Goal: Information Seeking & Learning: Learn about a topic

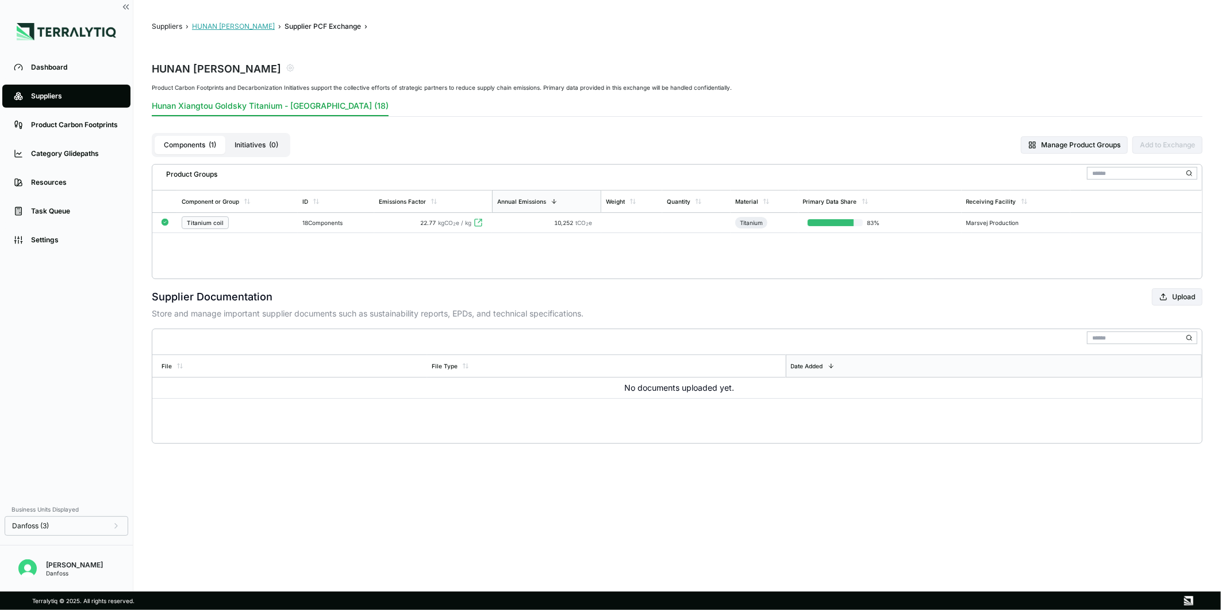
click at [261, 28] on button "HUNAN [PERSON_NAME]" at bounding box center [233, 26] width 83 height 9
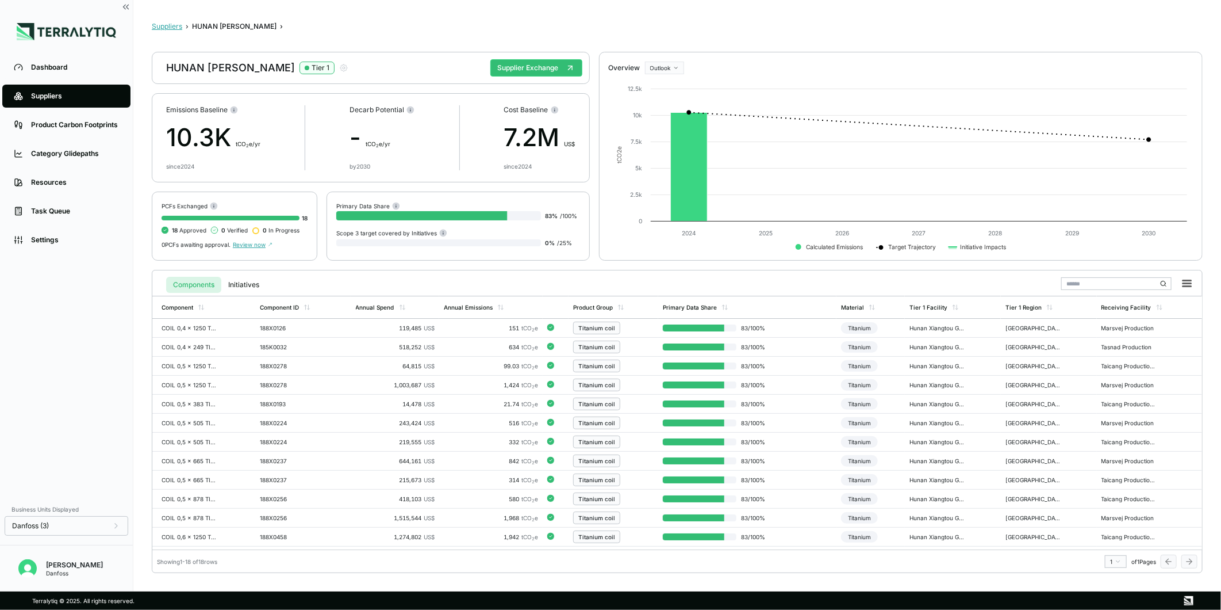
click at [161, 26] on button "Suppliers" at bounding box center [167, 26] width 30 height 9
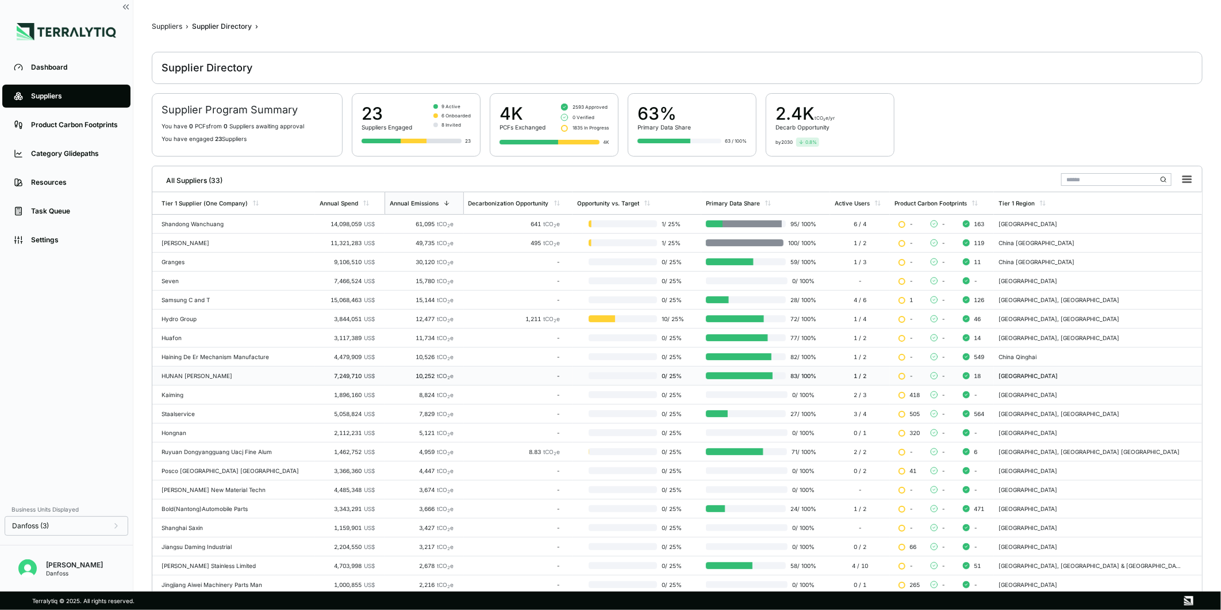
scroll to position [104, 0]
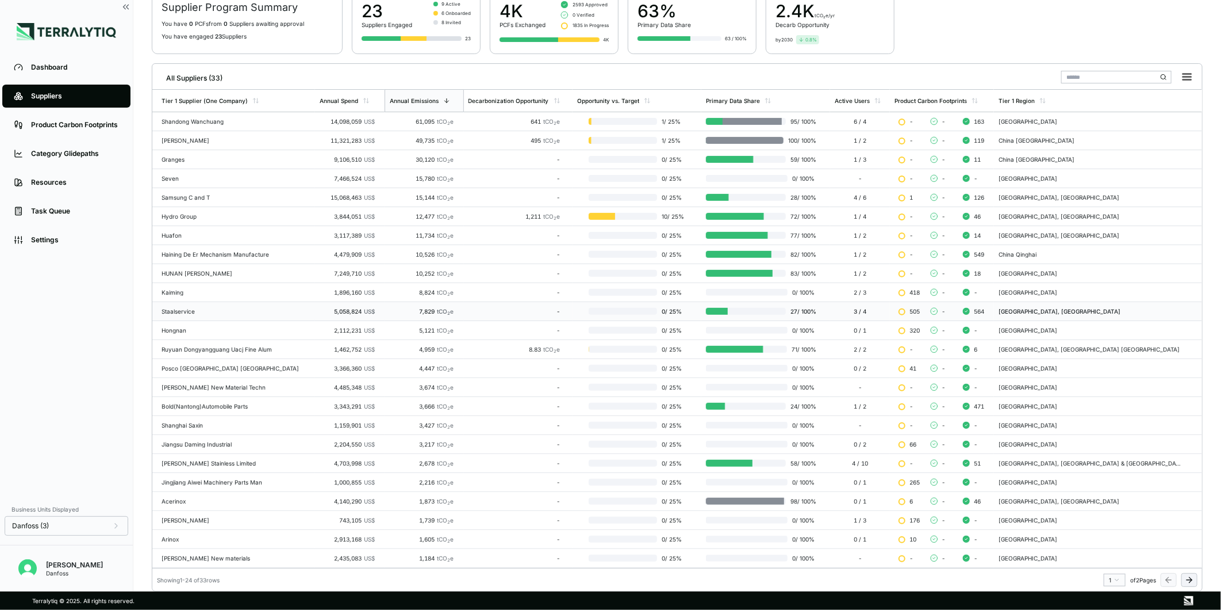
click at [286, 319] on td "Staalservice" at bounding box center [233, 311] width 163 height 19
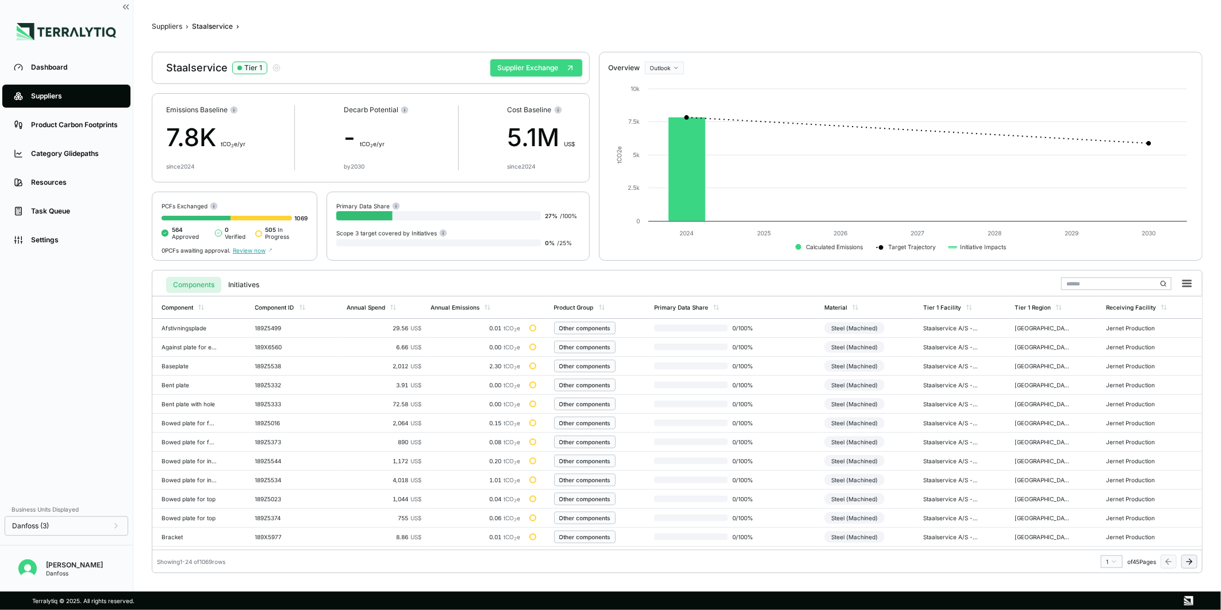
click at [533, 64] on button "Supplier Exchange" at bounding box center [537, 67] width 92 height 17
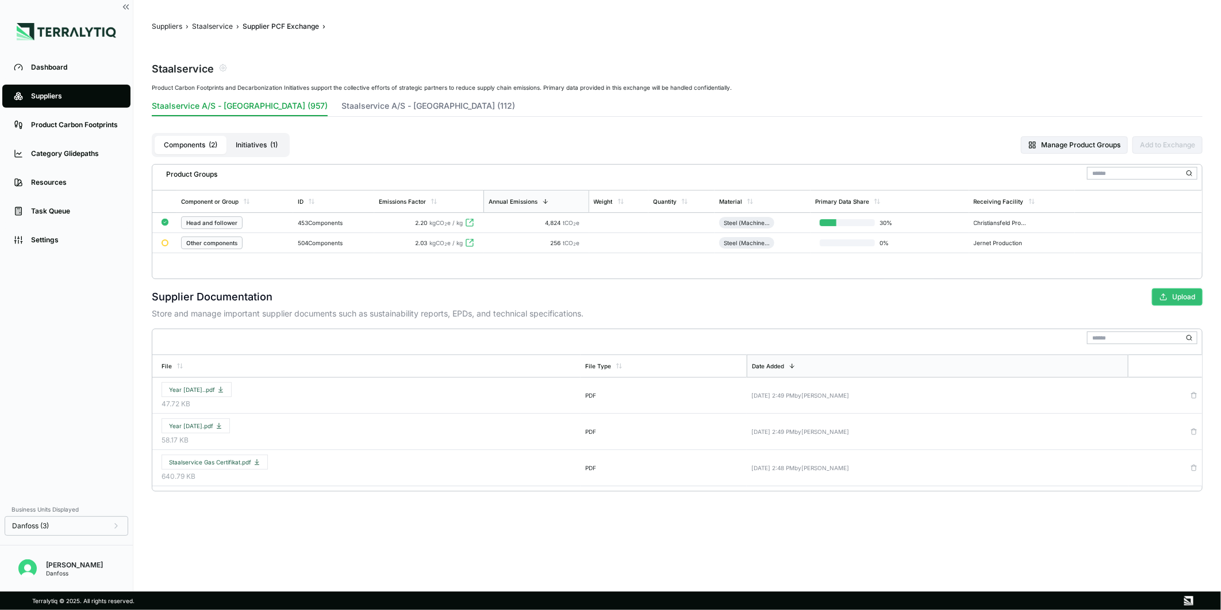
click at [1181, 292] on button "Upload" at bounding box center [1177, 296] width 51 height 17
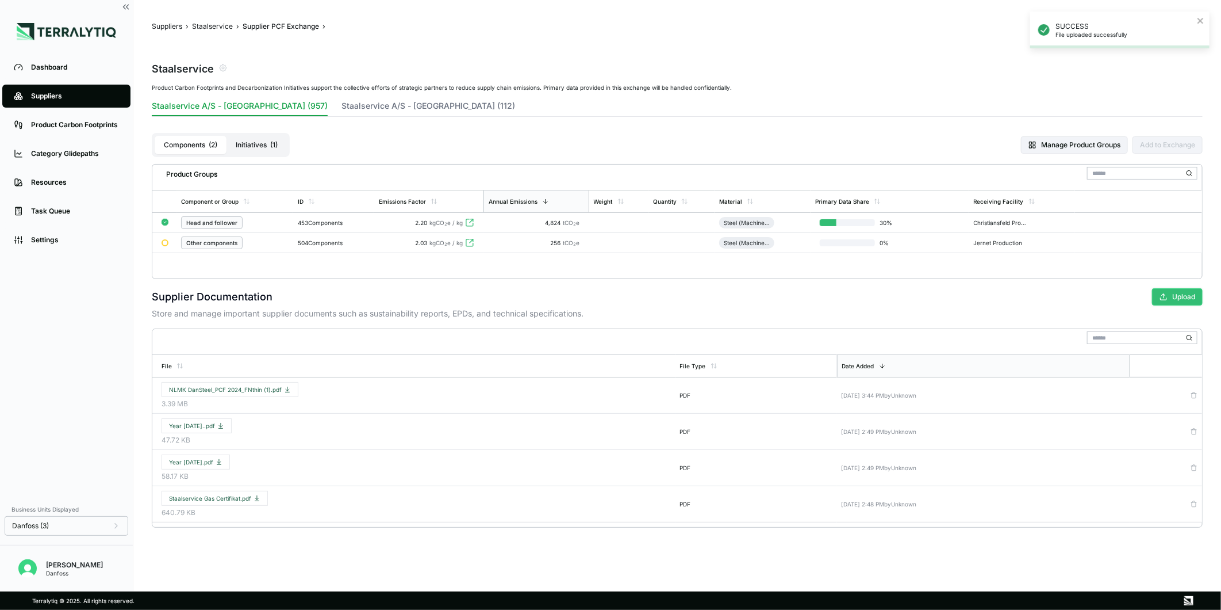
click at [1164, 293] on icon "button" at bounding box center [1164, 297] width 8 height 8
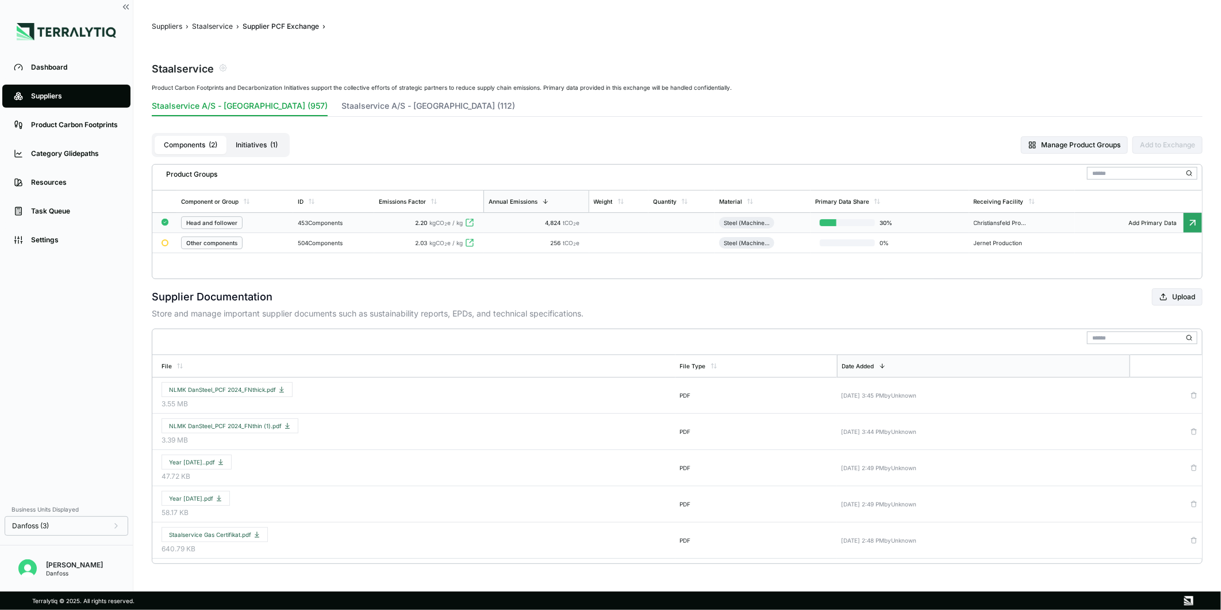
click at [537, 229] on td "4,824 tCO 2 e" at bounding box center [537, 223] width 106 height 20
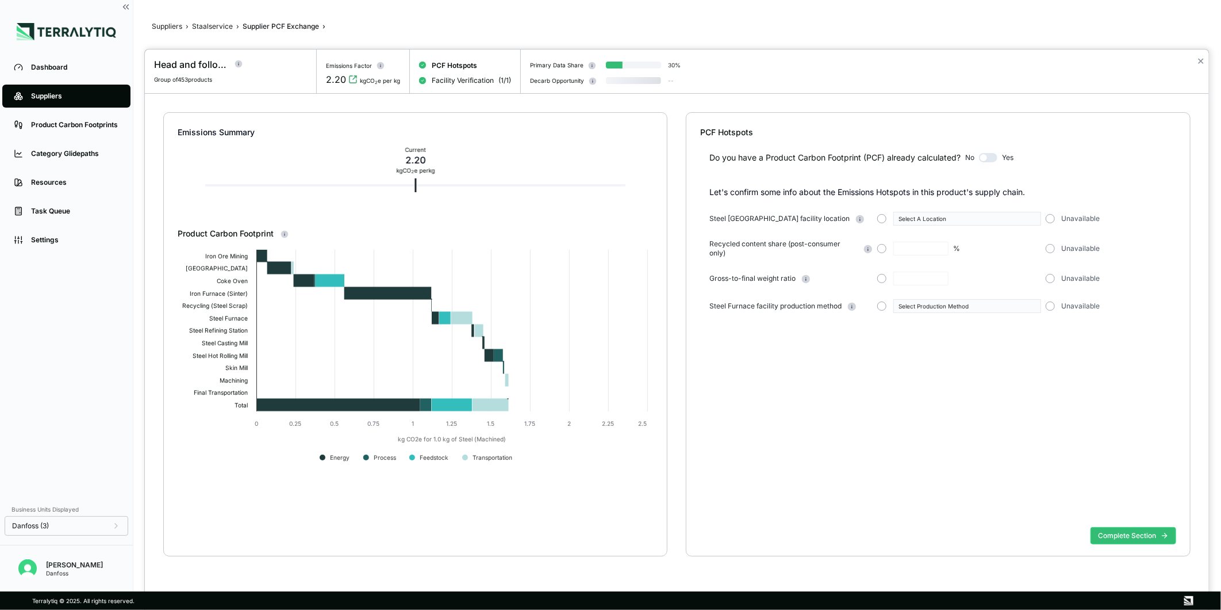
type input "****"
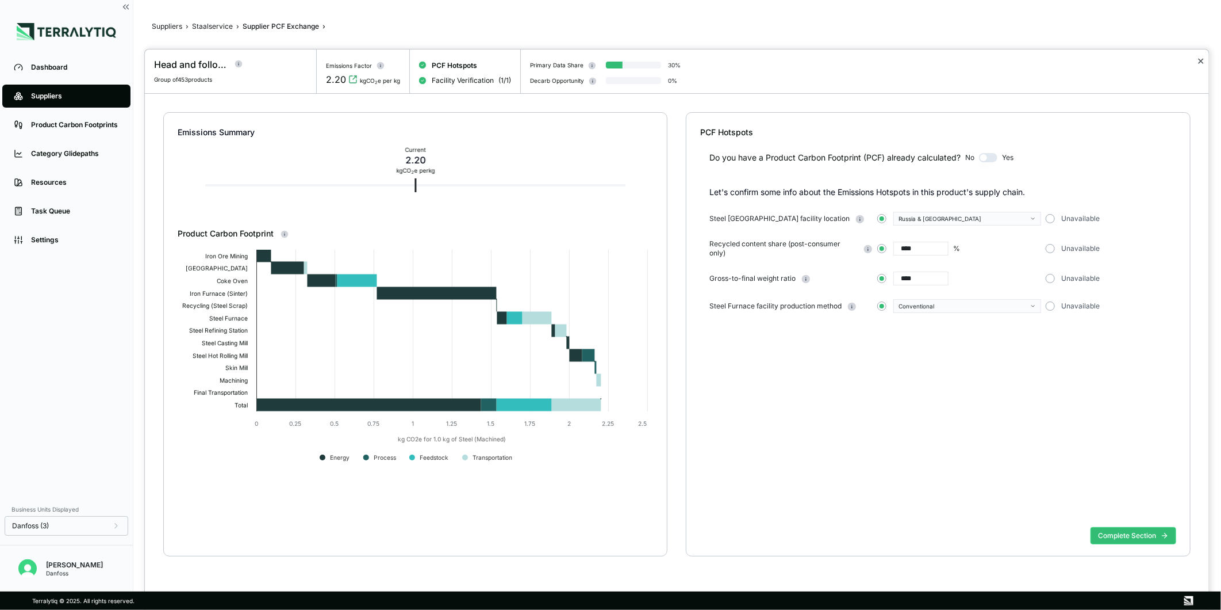
click at [1202, 59] on button "✕" at bounding box center [1200, 61] width 7 height 14
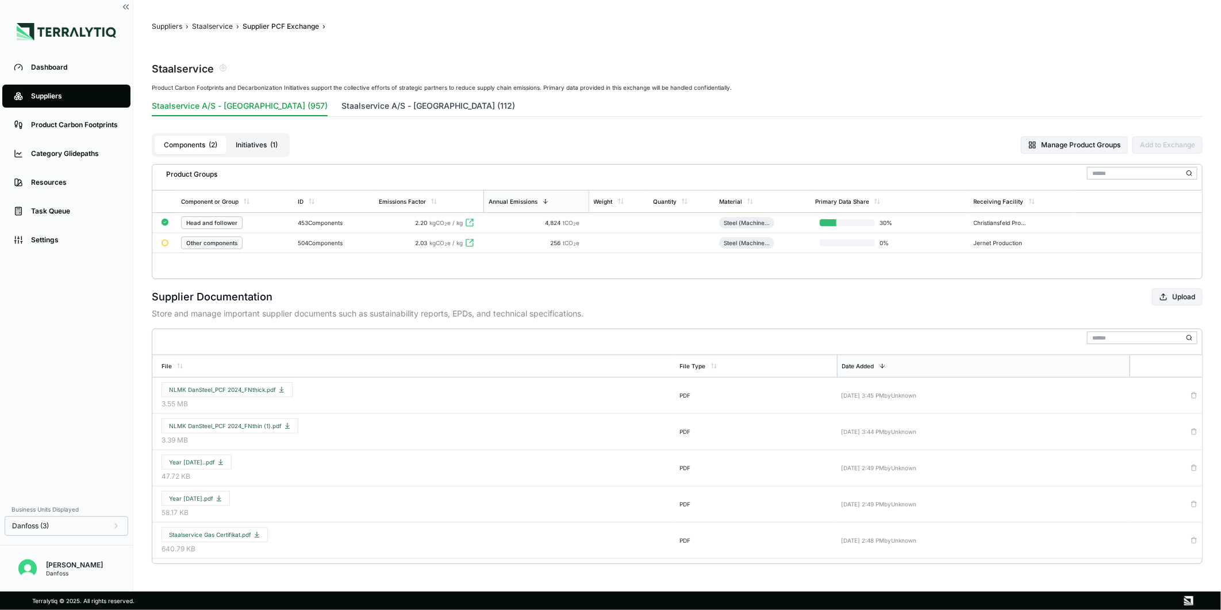
click at [445, 110] on button "Staalservice A/S - [GEOGRAPHIC_DATA] (112)" at bounding box center [429, 108] width 174 height 16
click at [274, 113] on button "Staalservice A/S - [GEOGRAPHIC_DATA] (957)" at bounding box center [240, 108] width 176 height 16
click at [389, 219] on div "2.20 kgCO 2 e / kg" at bounding box center [429, 222] width 100 height 7
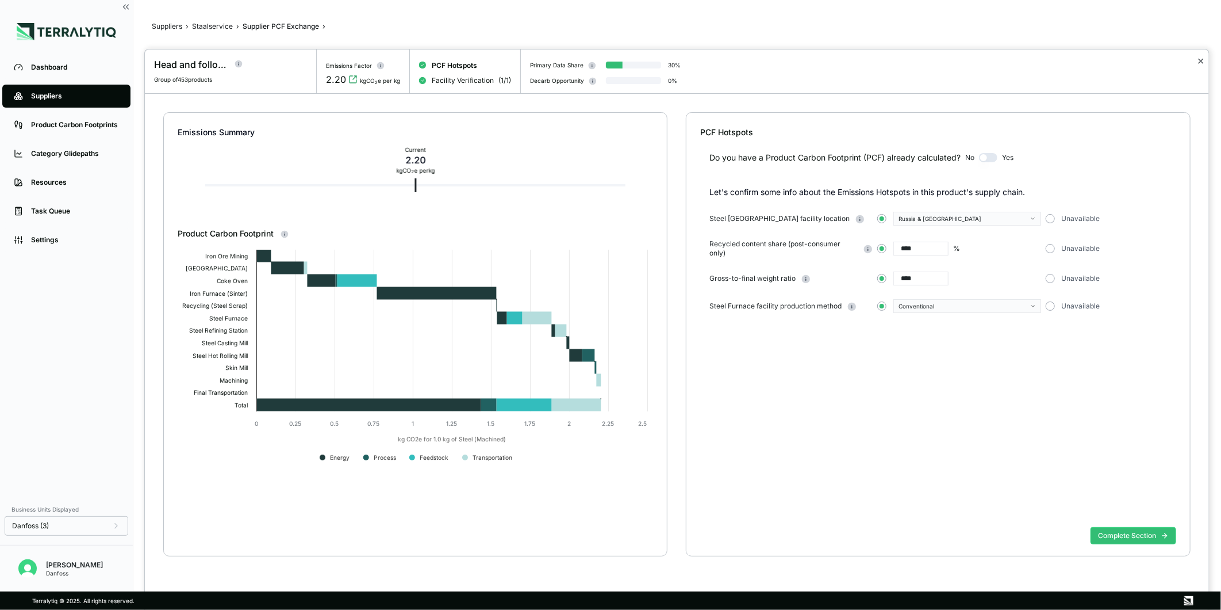
click at [1204, 63] on button "✕" at bounding box center [1200, 61] width 7 height 14
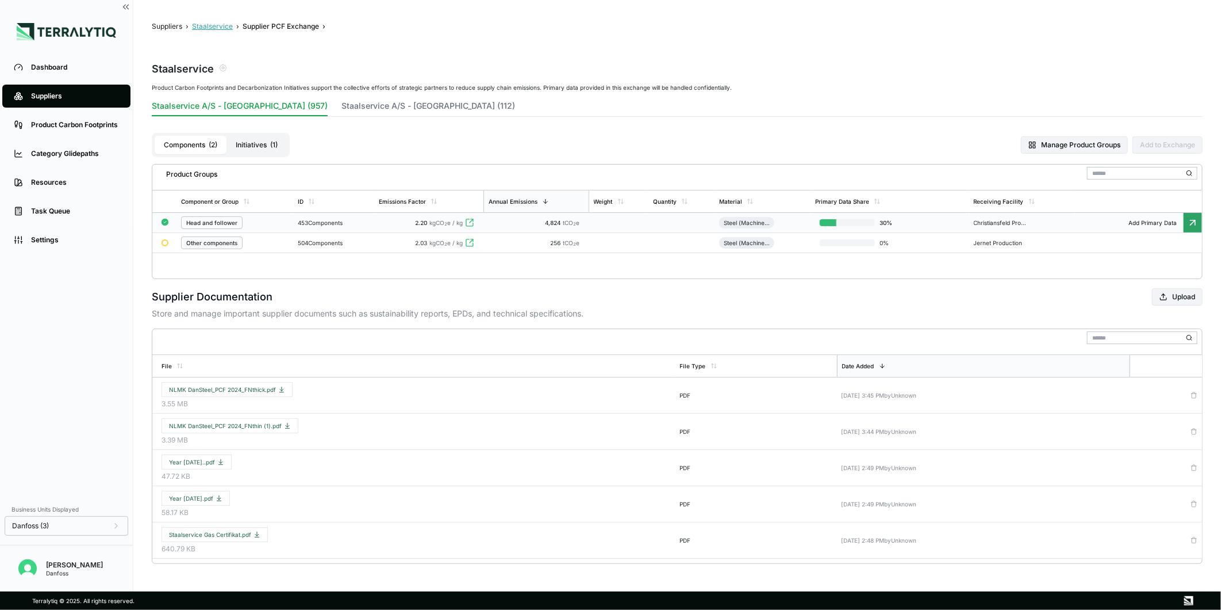
click at [216, 26] on button "Staalservice" at bounding box center [212, 26] width 41 height 9
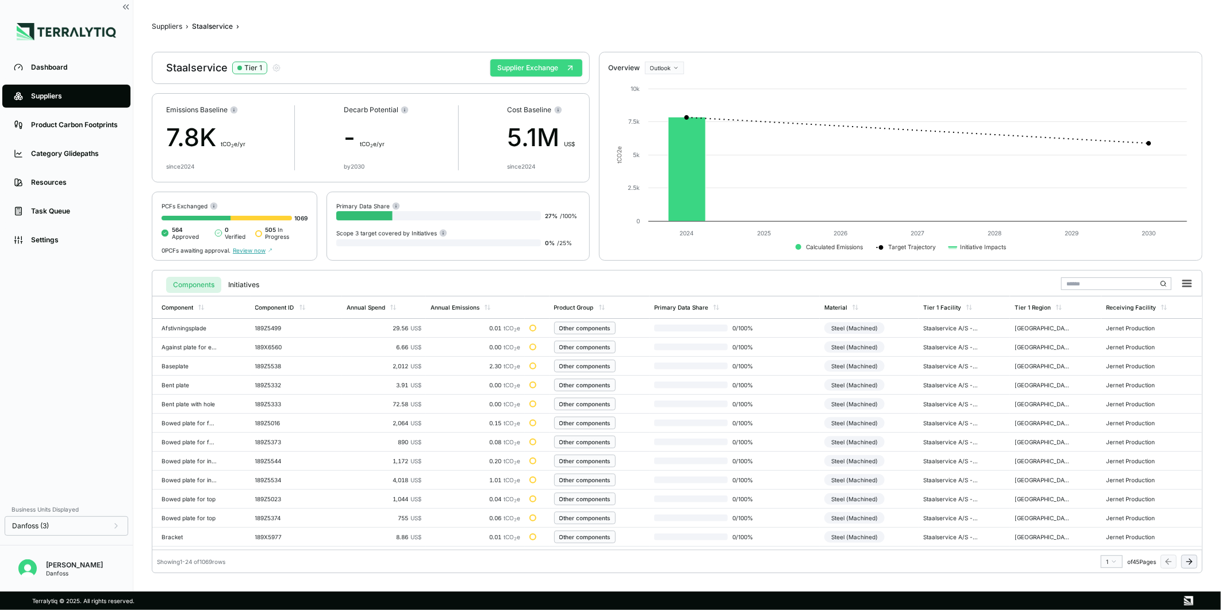
click at [519, 63] on button "Supplier Exchange" at bounding box center [537, 67] width 92 height 17
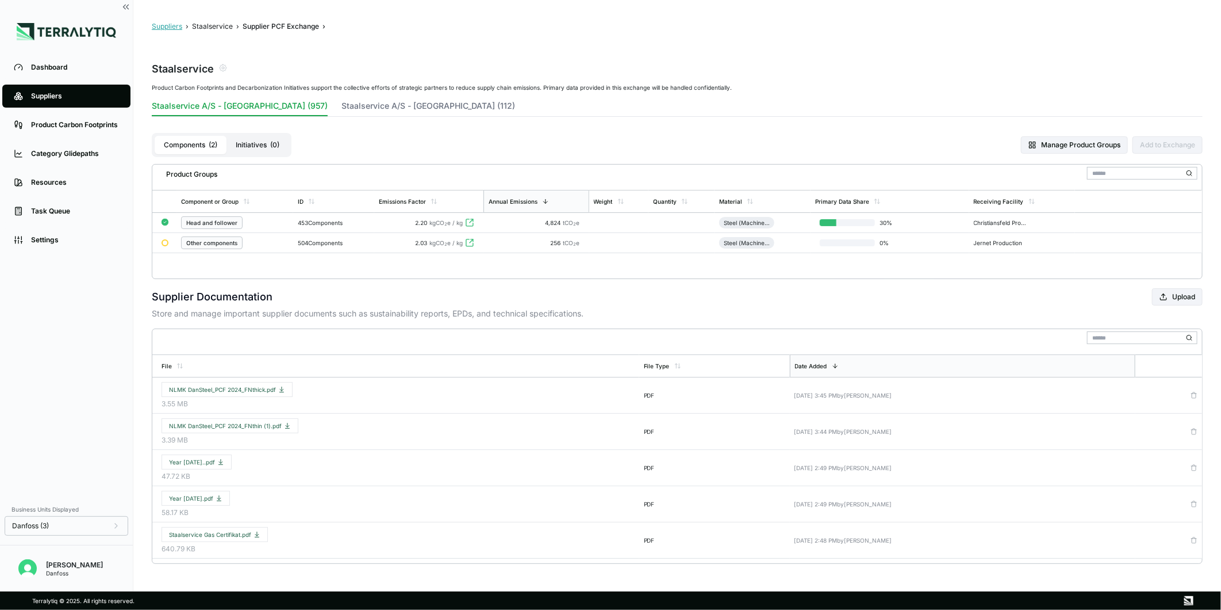
click at [177, 24] on button "Suppliers" at bounding box center [167, 26] width 30 height 9
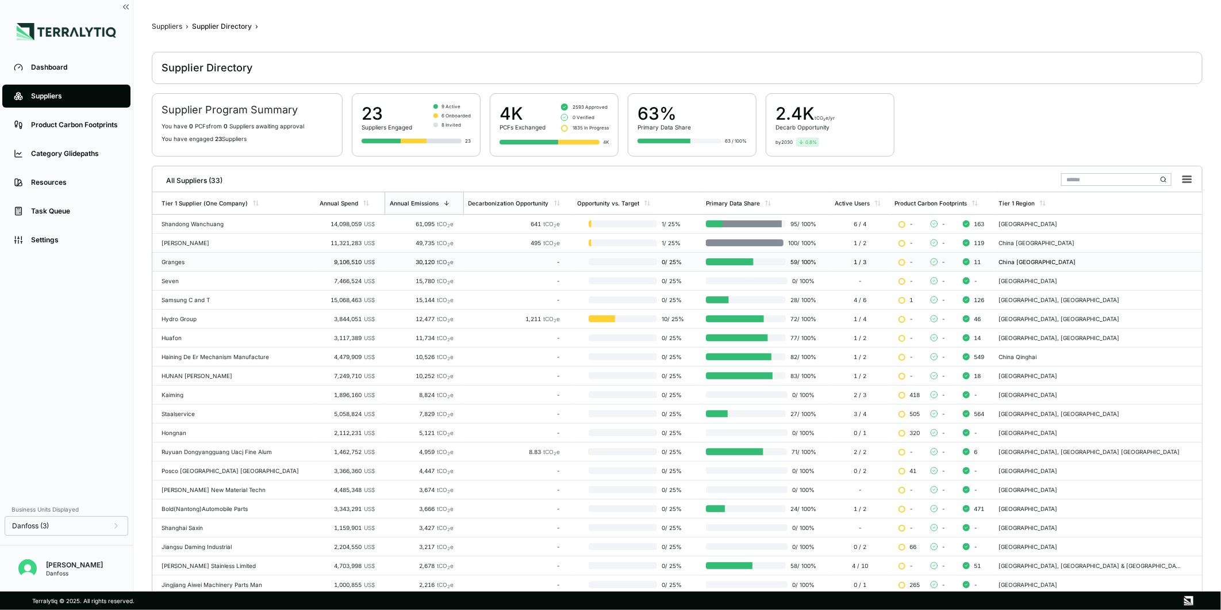
click at [262, 268] on td "Granges" at bounding box center [233, 261] width 163 height 19
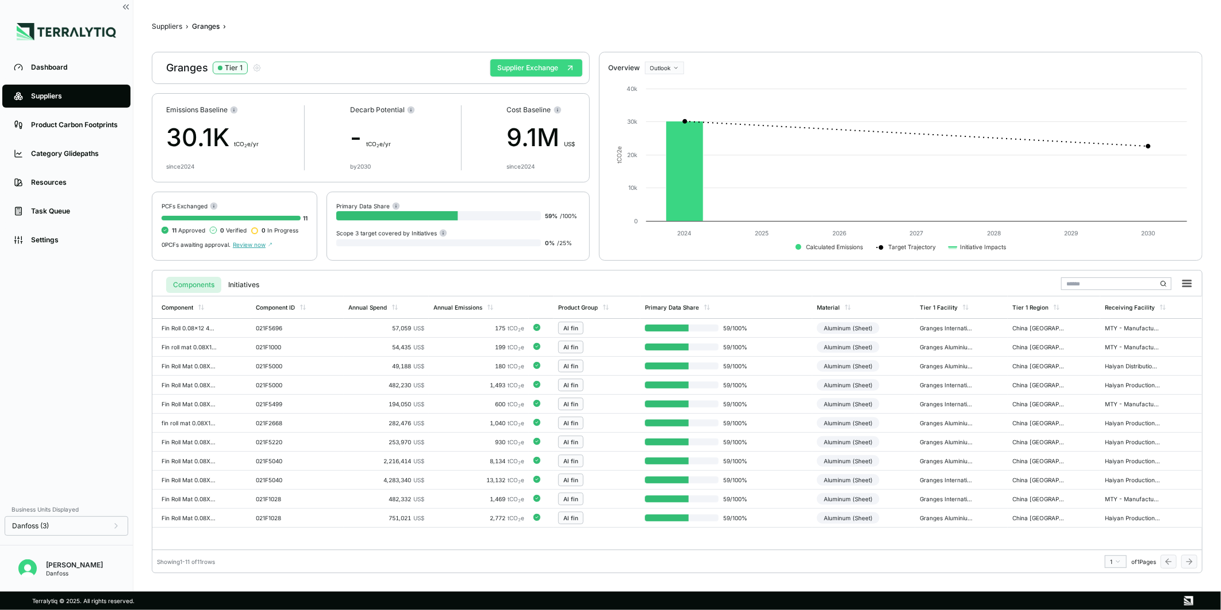
click at [531, 73] on button "Supplier Exchange" at bounding box center [537, 67] width 92 height 17
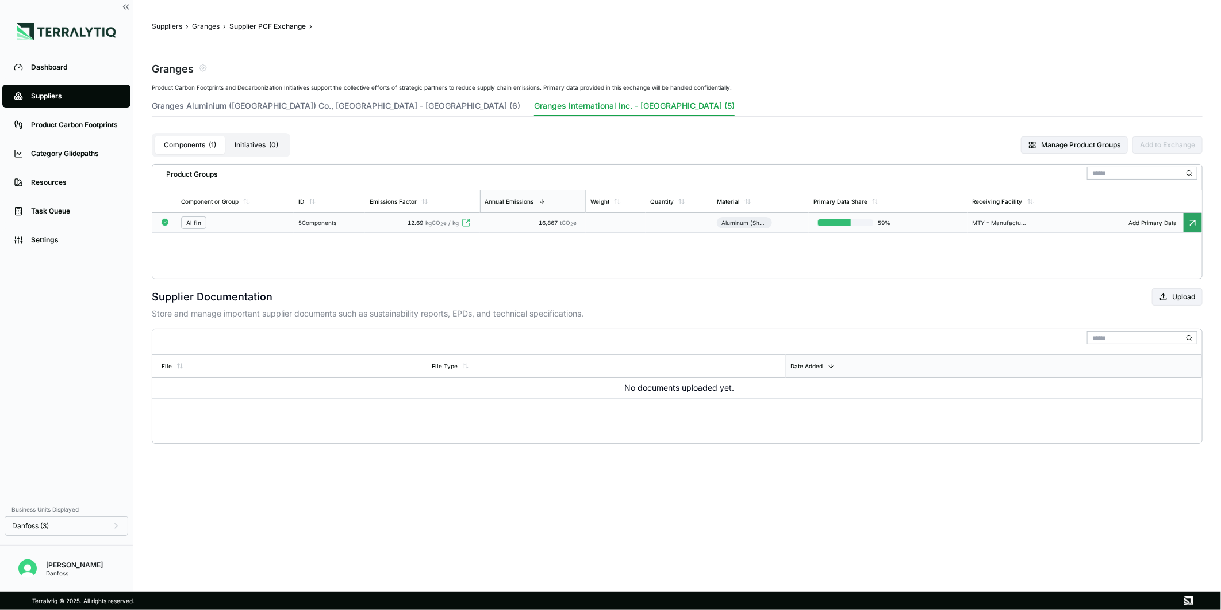
click at [424, 220] on span "12.69" at bounding box center [416, 222] width 16 height 7
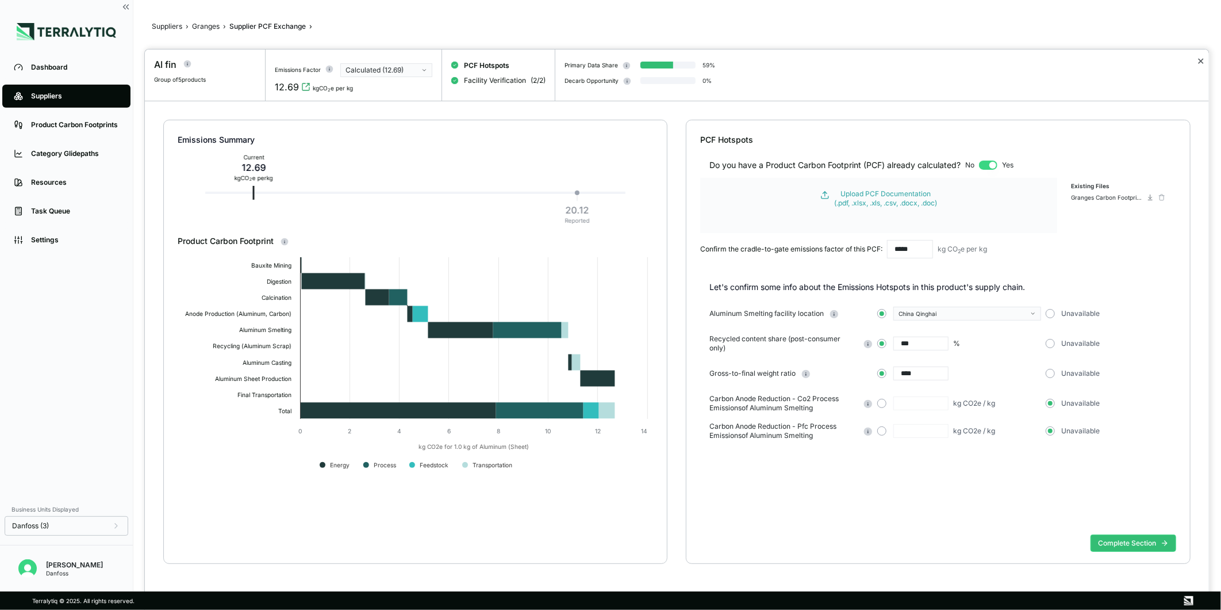
click at [1201, 59] on button "✕" at bounding box center [1200, 61] width 7 height 14
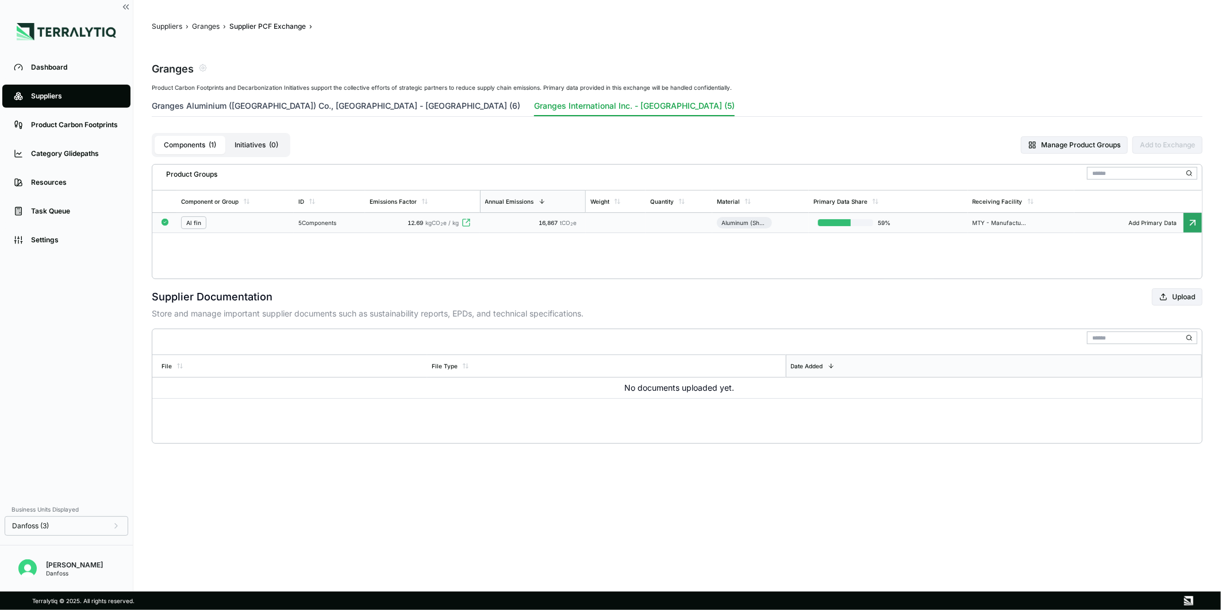
click at [303, 102] on button "Granges Aluminium ([GEOGRAPHIC_DATA]) Co., [GEOGRAPHIC_DATA] - [GEOGRAPHIC_DATA…" at bounding box center [336, 108] width 369 height 16
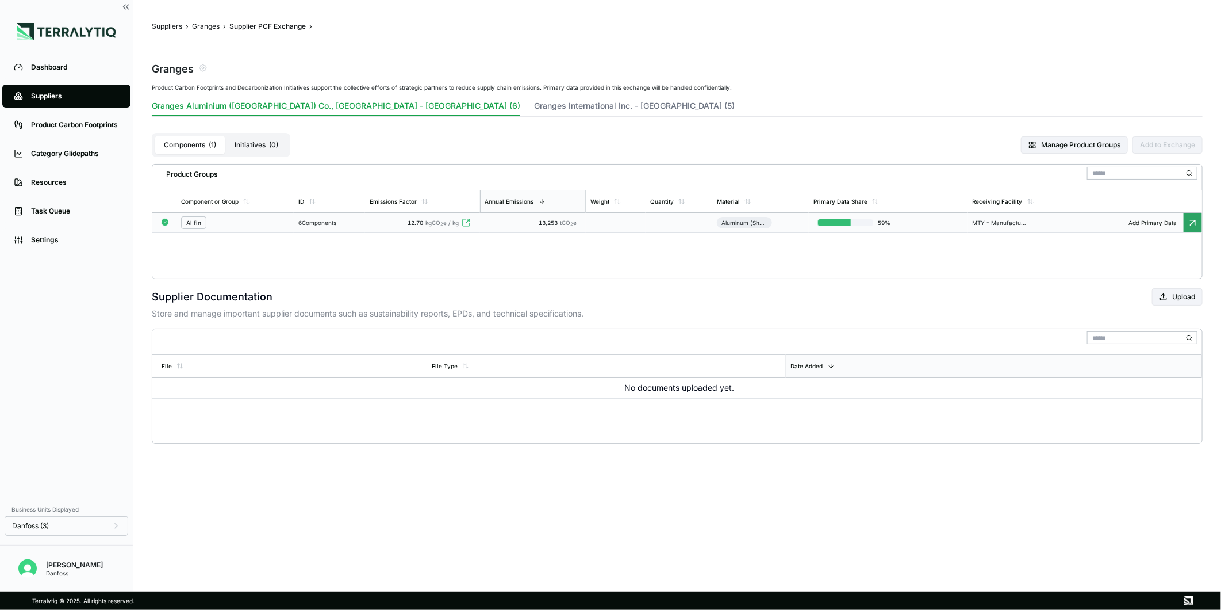
click at [360, 223] on div "6 Components" at bounding box center [329, 222] width 62 height 7
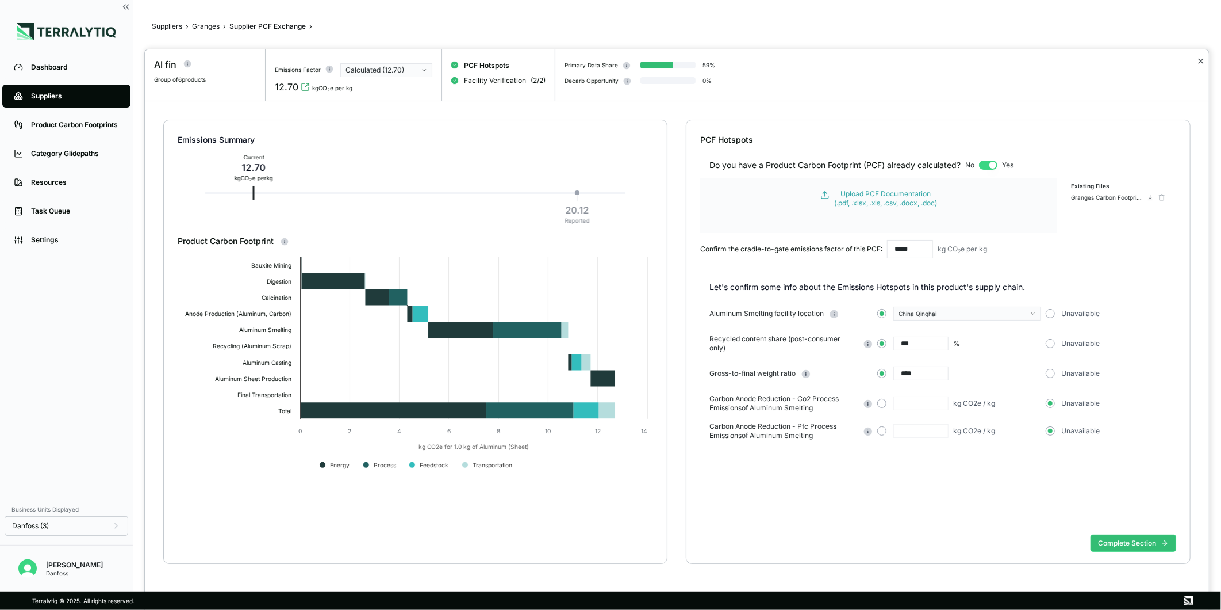
click at [1204, 61] on button "✕" at bounding box center [1200, 61] width 7 height 14
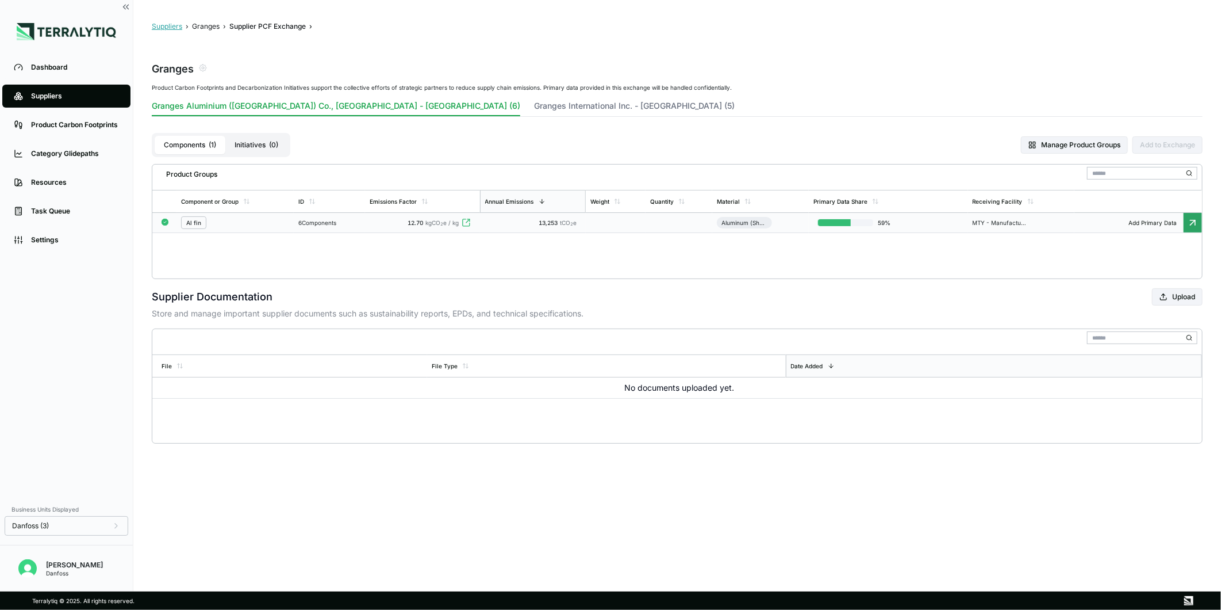
click at [178, 29] on button "Suppliers" at bounding box center [167, 26] width 30 height 9
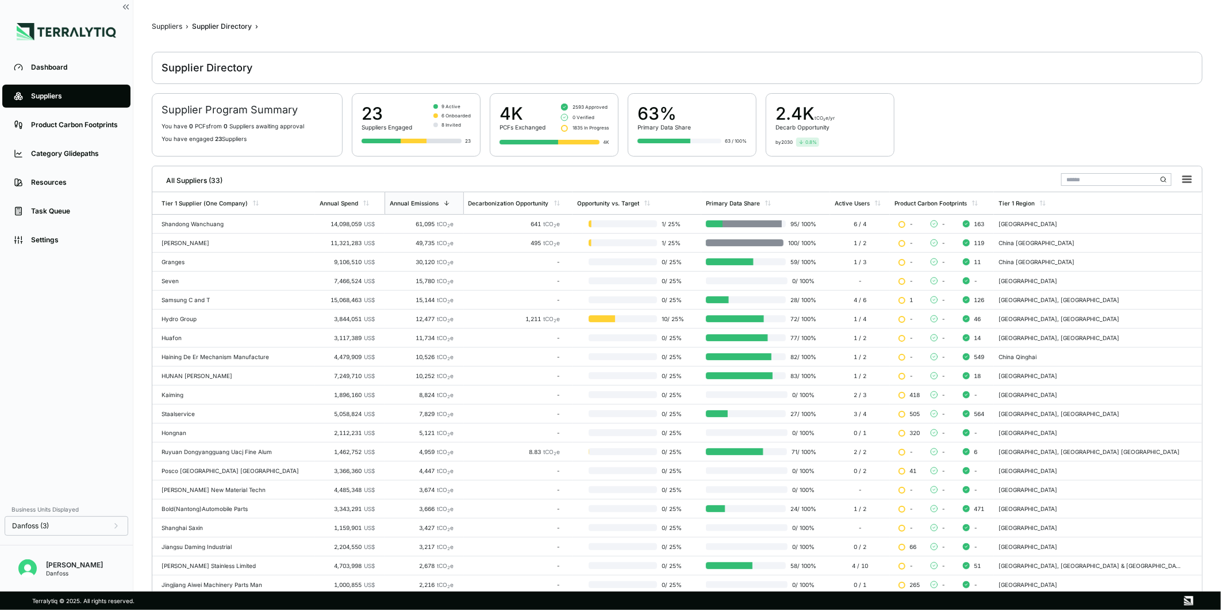
click at [348, 246] on div "11,321,283 US$" at bounding box center [347, 242] width 55 height 7
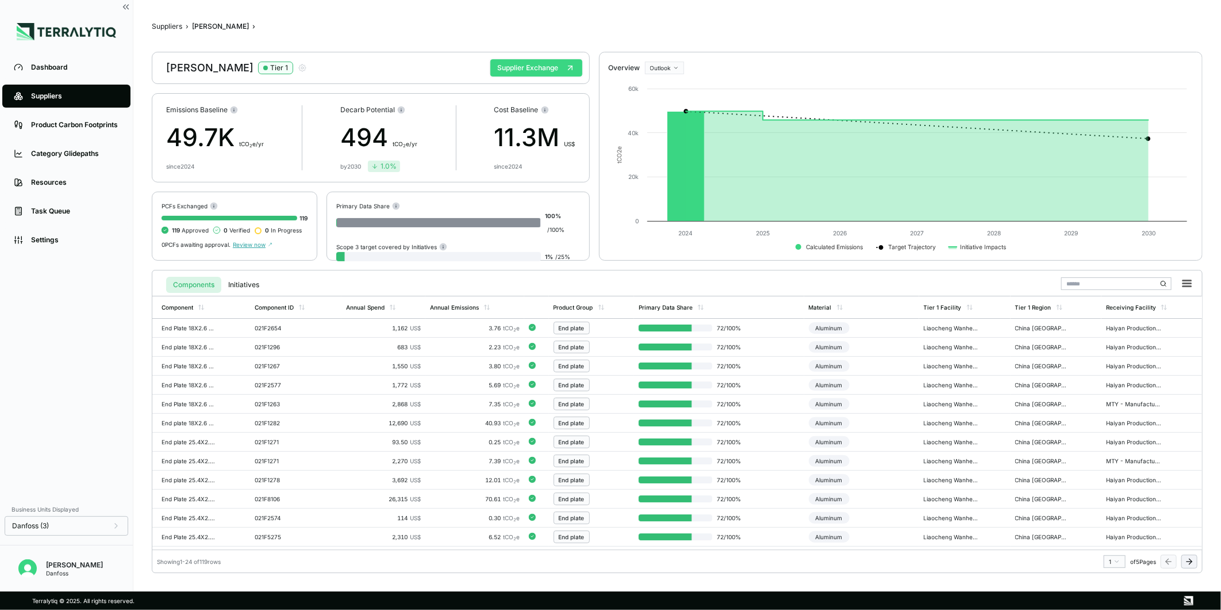
click at [531, 64] on button "Supplier Exchange" at bounding box center [537, 67] width 92 height 17
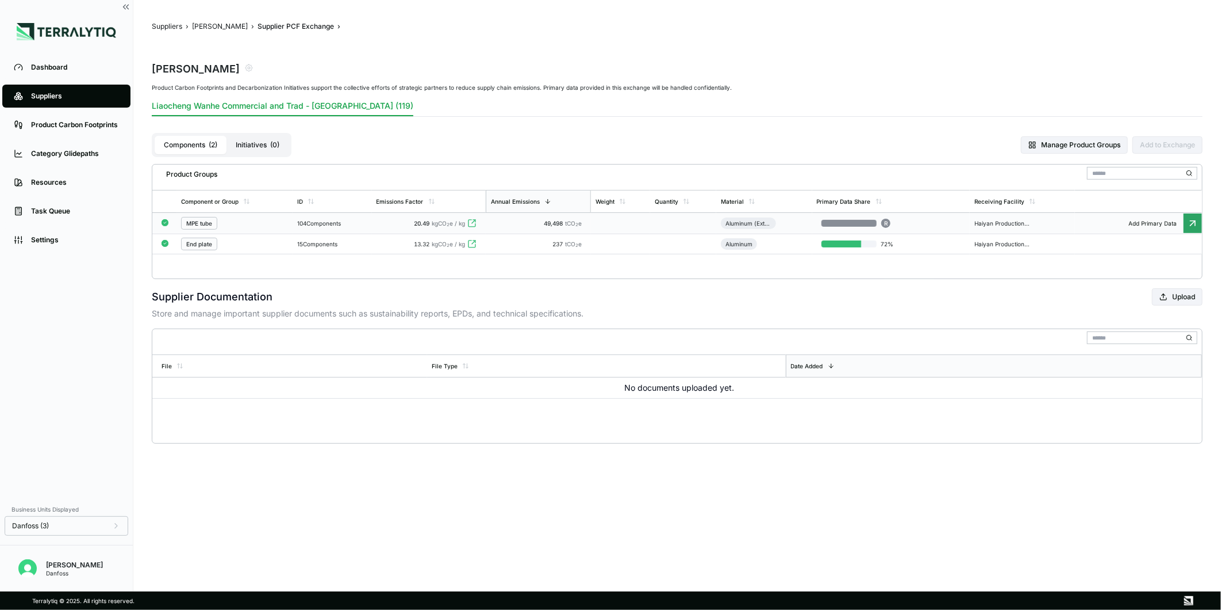
click at [323, 223] on div "104 Components" at bounding box center [332, 223] width 70 height 7
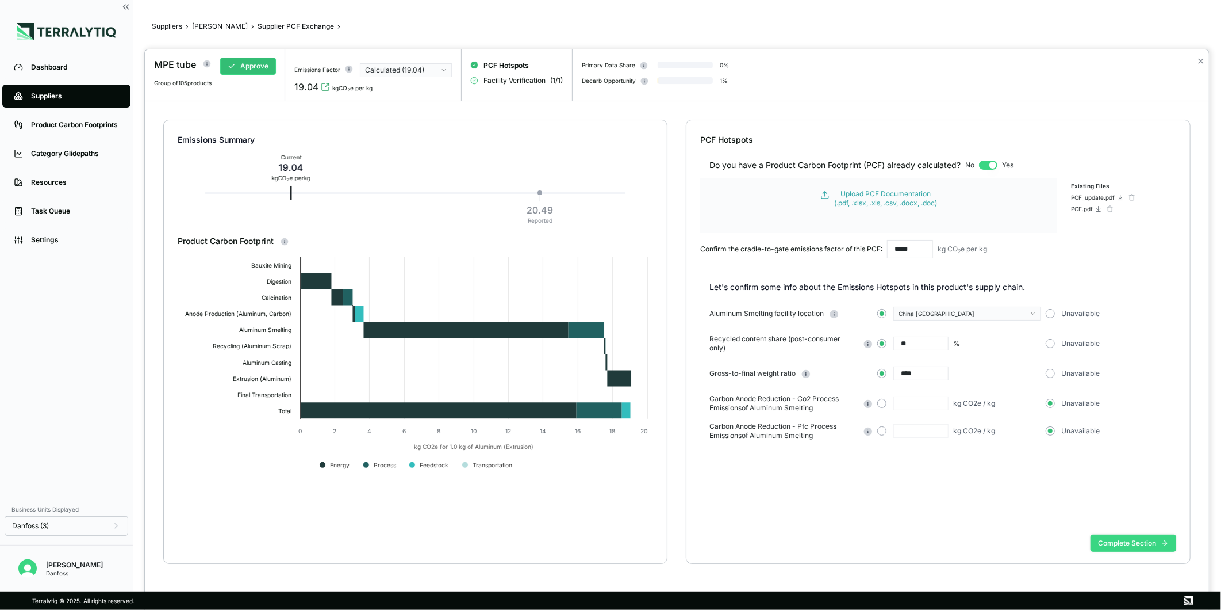
click at [1106, 537] on button "Complete Section" at bounding box center [1134, 542] width 86 height 17
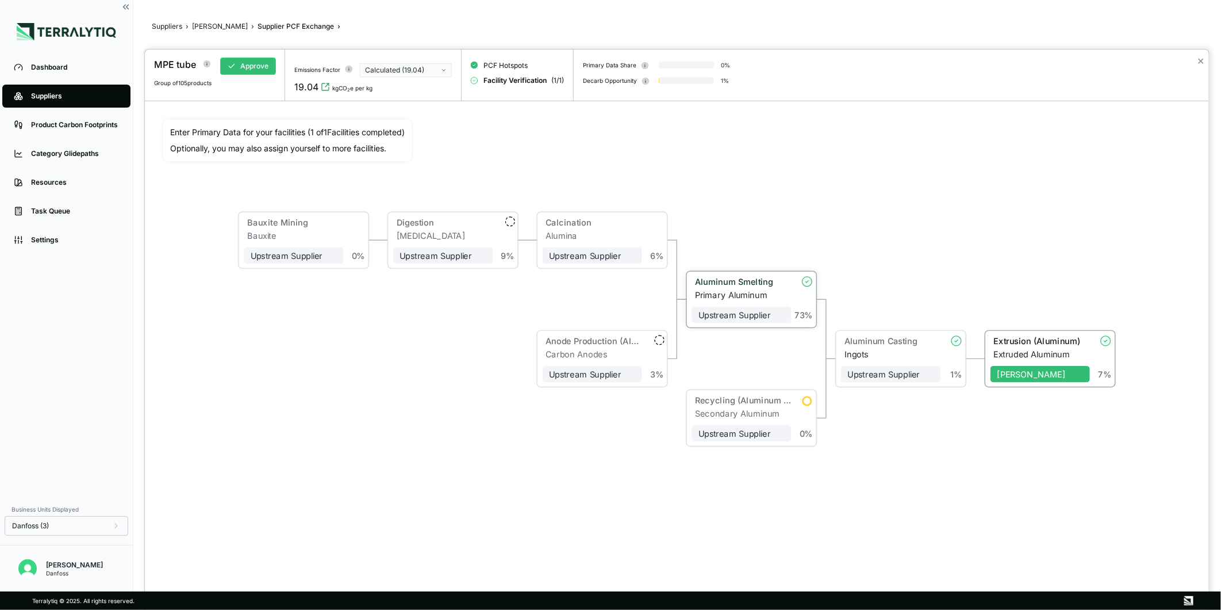
click at [725, 285] on div "Aluminum Smelting" at bounding box center [740, 282] width 90 height 10
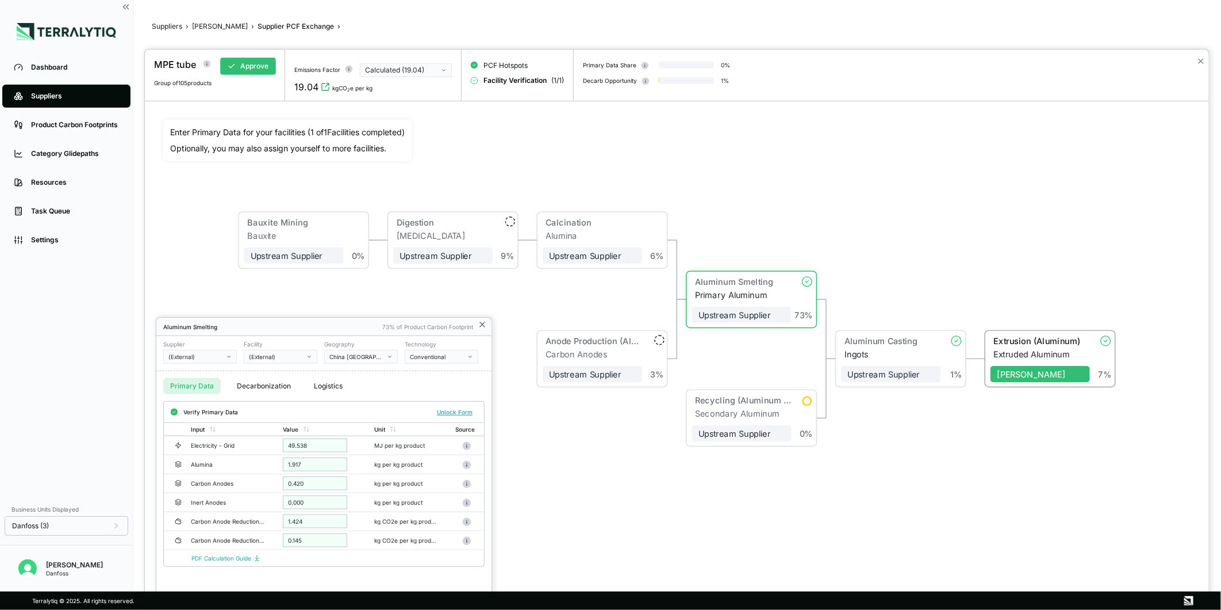
click at [484, 323] on icon at bounding box center [482, 324] width 5 height 5
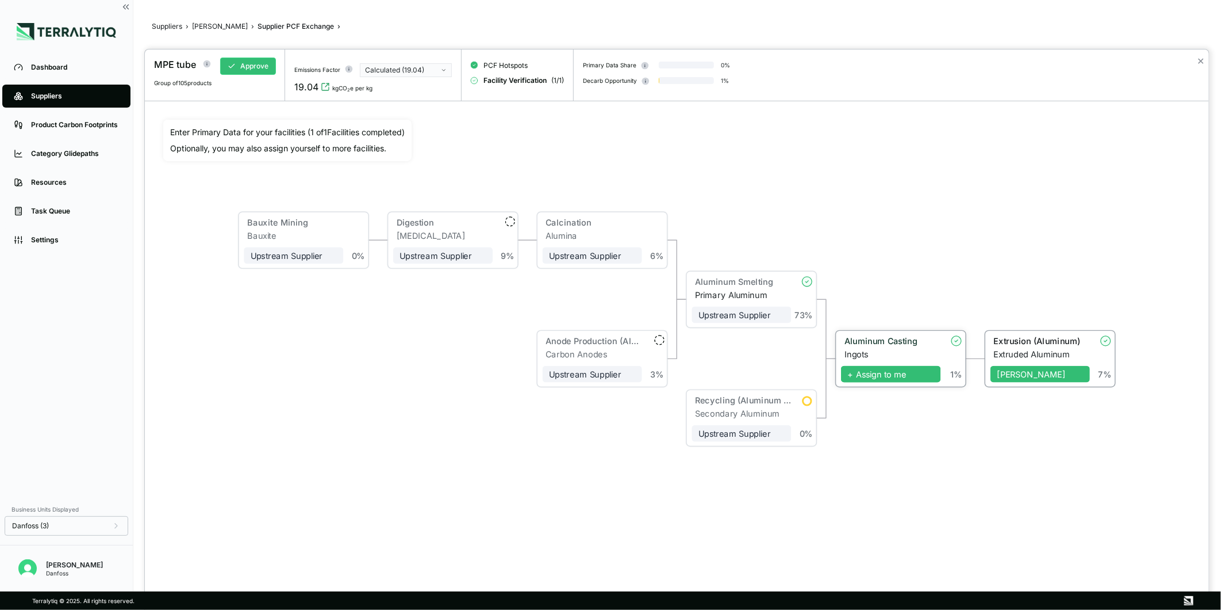
click at [864, 374] on span "+ Assign to me" at bounding box center [890, 374] width 99 height 17
click at [260, 68] on button "Approve" at bounding box center [248, 66] width 56 height 17
click at [749, 297] on div "Primary Aluminum" at bounding box center [743, 295] width 96 height 10
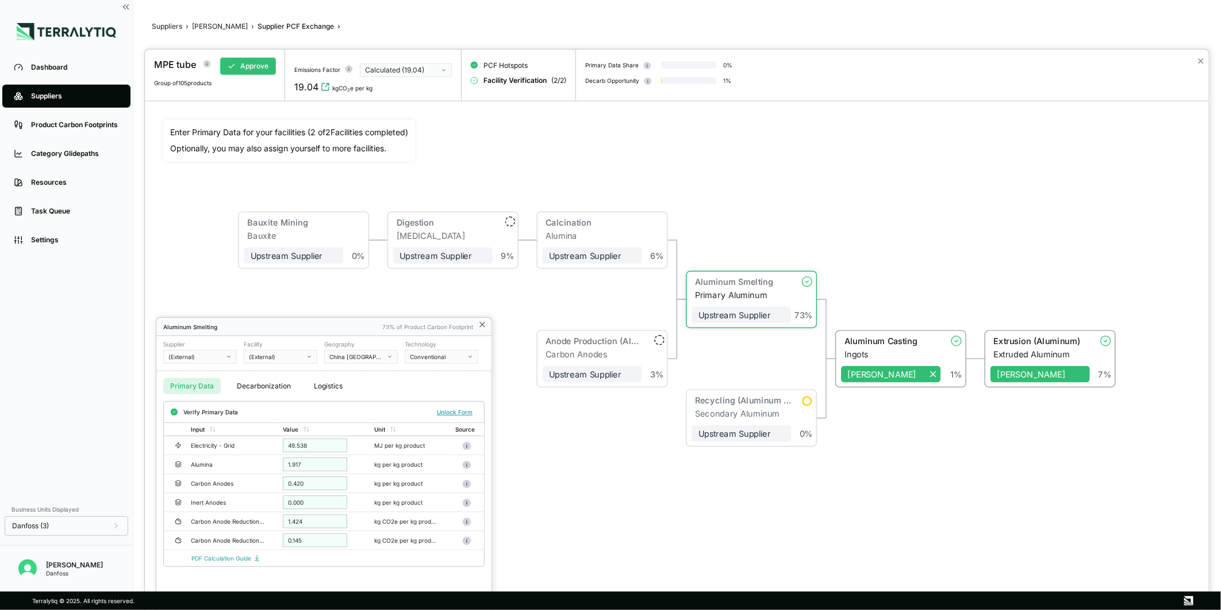
click at [483, 329] on icon at bounding box center [482, 324] width 9 height 9
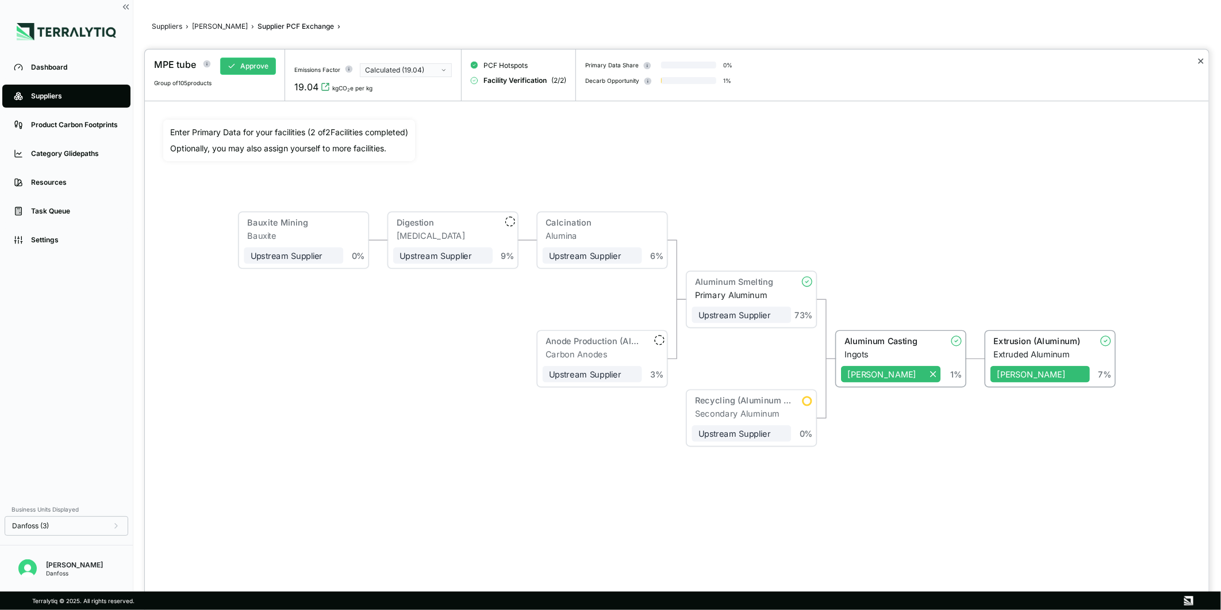
click at [1198, 60] on button "✕" at bounding box center [1200, 61] width 7 height 14
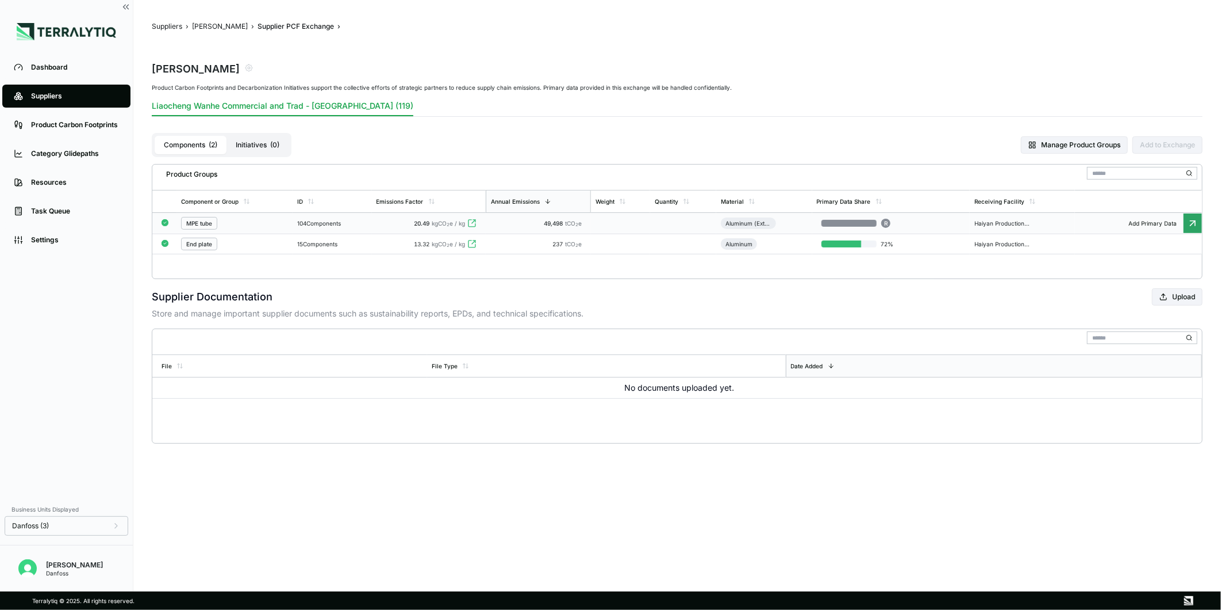
click at [803, 225] on td "Aluminum (Extrusion)" at bounding box center [765, 223] width 96 height 21
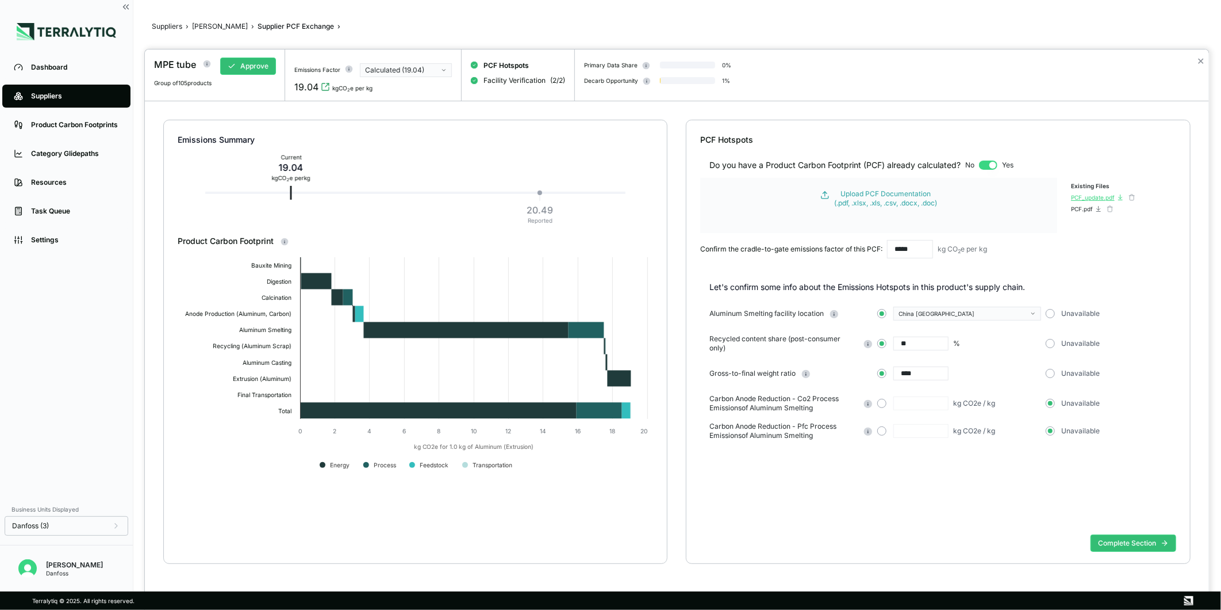
click at [1095, 200] on div "PCF_update.pdf" at bounding box center [1093, 197] width 44 height 7
